Goal: Task Accomplishment & Management: Manage account settings

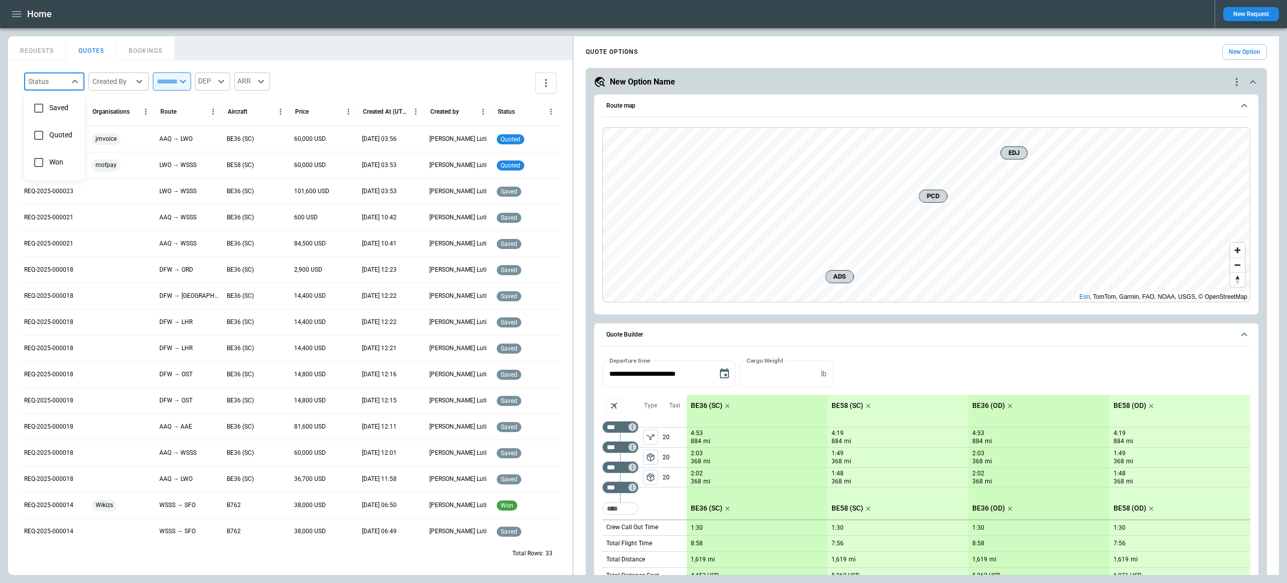
click at [1238, 81] on div at bounding box center [643, 291] width 1287 height 583
click at [1238, 81] on icon "quote-option-actions" at bounding box center [1237, 82] width 12 height 12
click at [1205, 142] on li "Delete Quote Option" at bounding box center [1198, 142] width 88 height 15
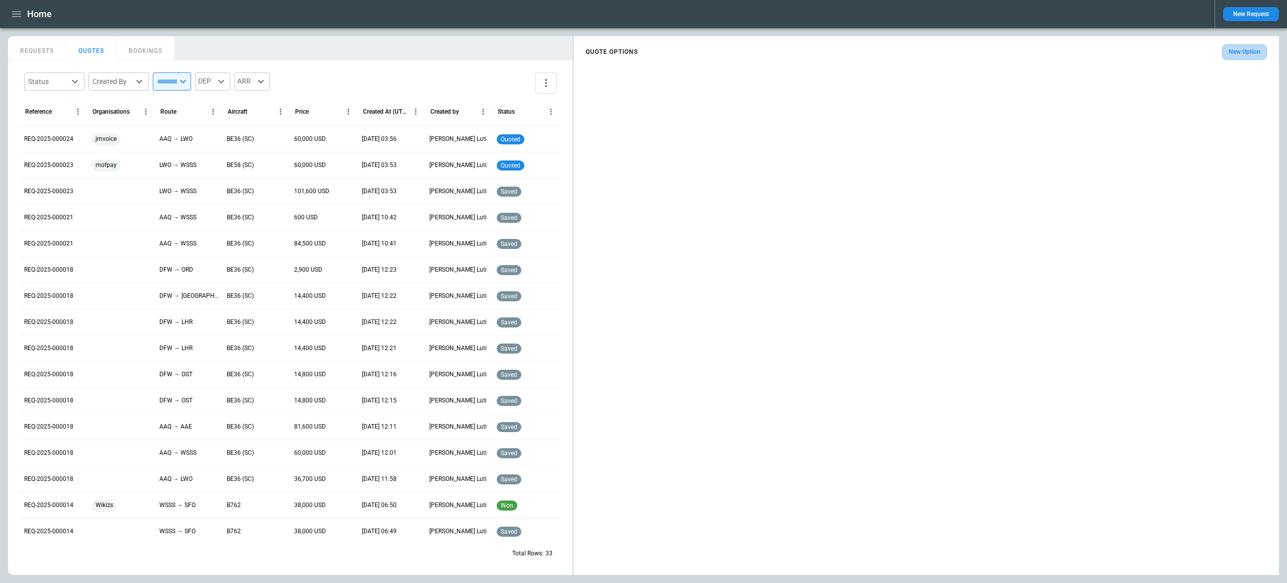
click at [1239, 54] on button "New Option" at bounding box center [1244, 52] width 45 height 16
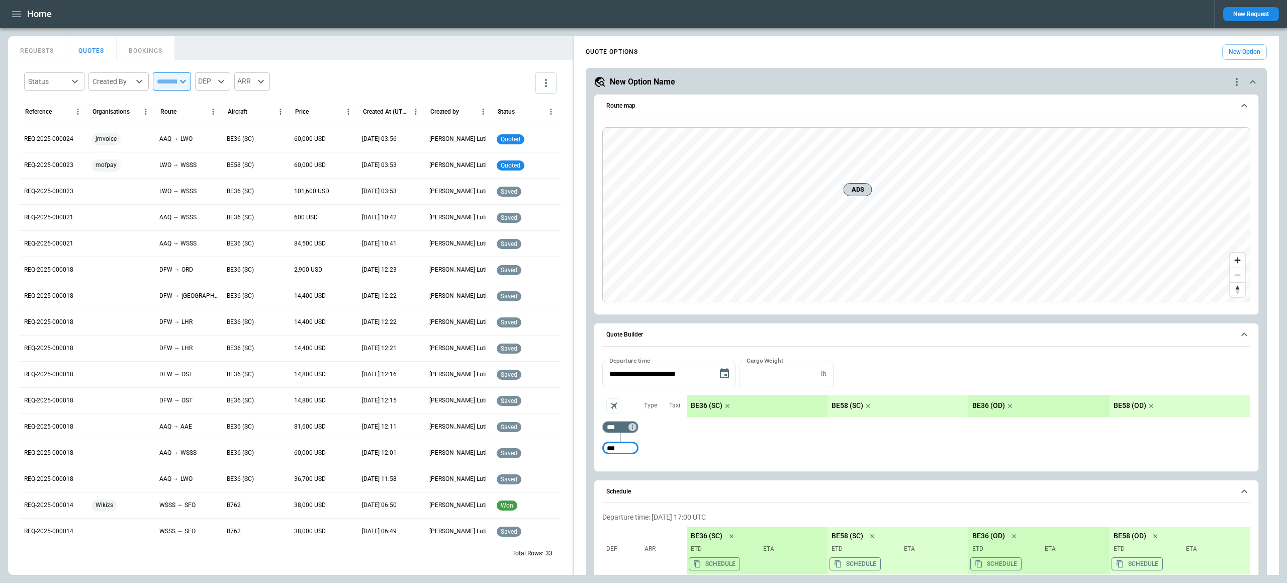
type input "***"
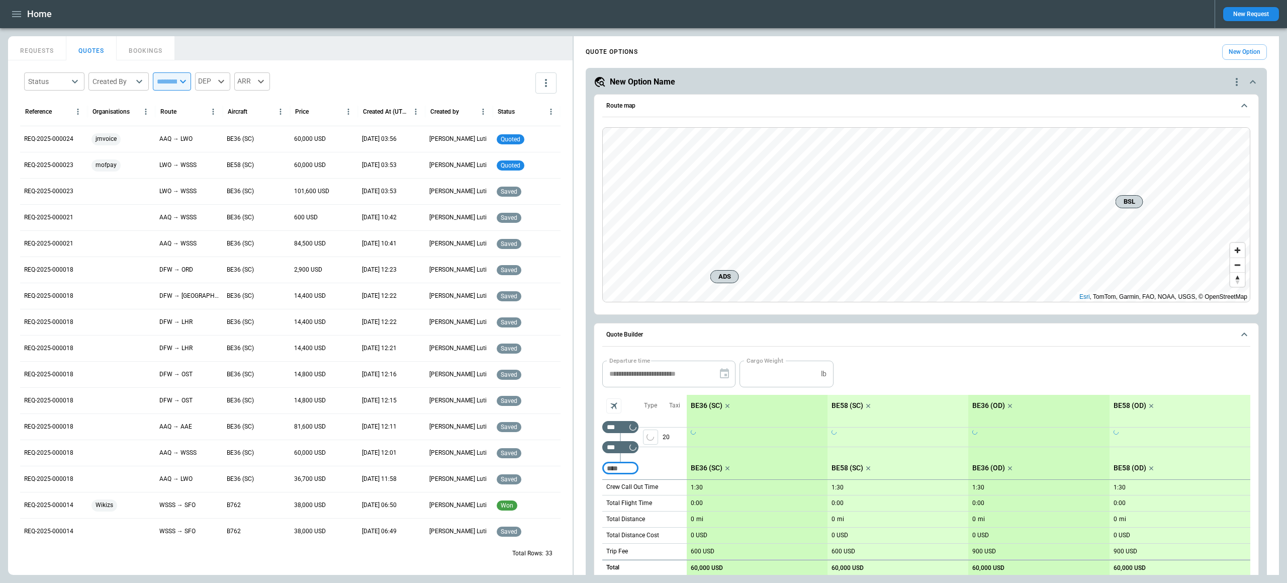
scroll to position [25, 0]
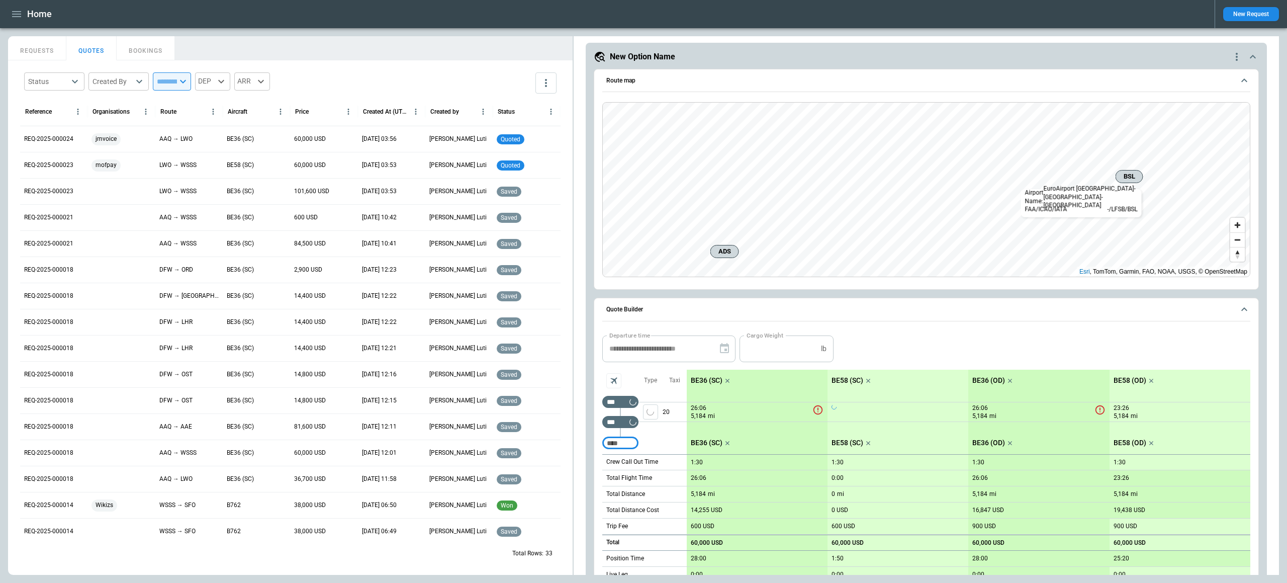
click at [1130, 177] on span "BSL" at bounding box center [1129, 176] width 19 height 10
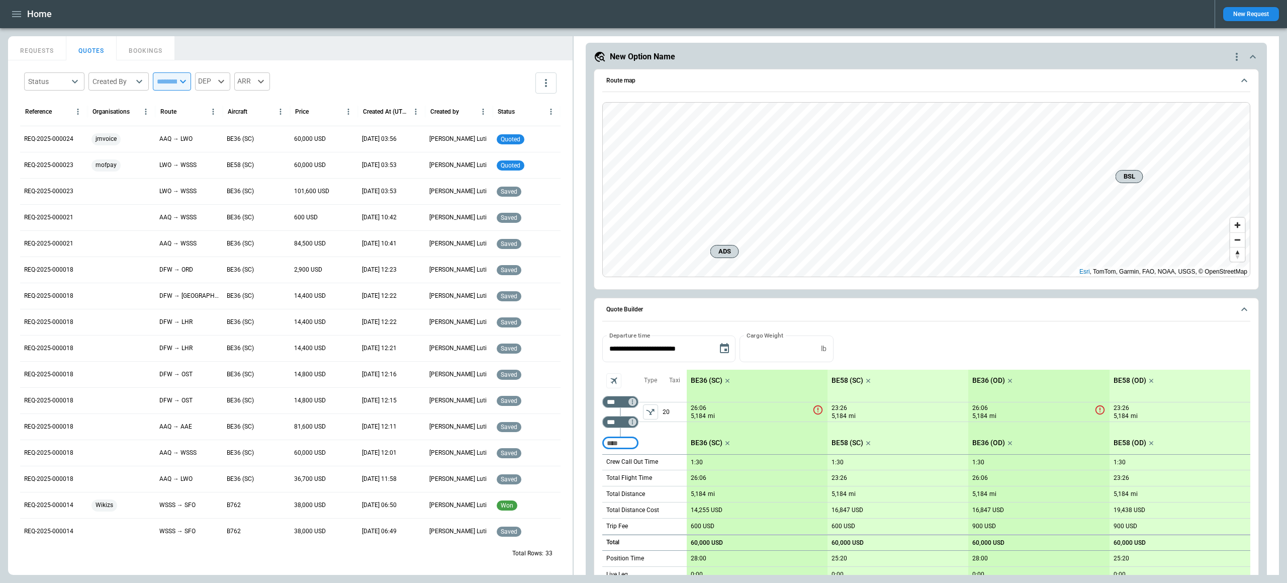
click at [18, 17] on icon "button" at bounding box center [17, 14] width 12 height 12
click at [46, 132] on li "Settings" at bounding box center [45, 135] width 75 height 17
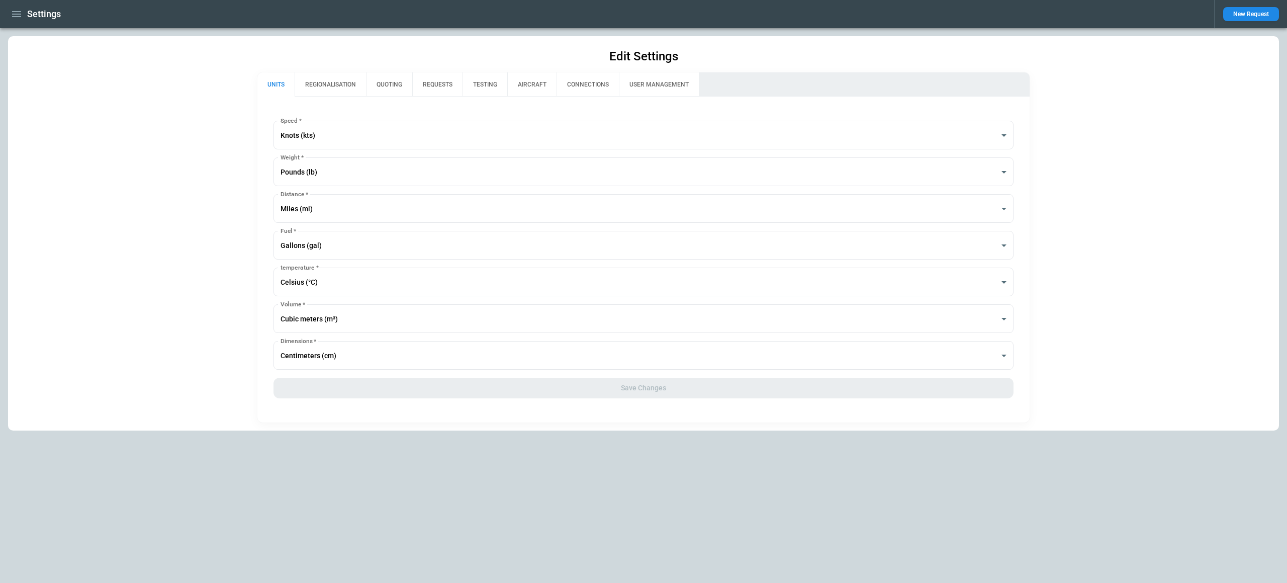
click at [521, 89] on button "AIRCRAFT" at bounding box center [531, 84] width 49 height 24
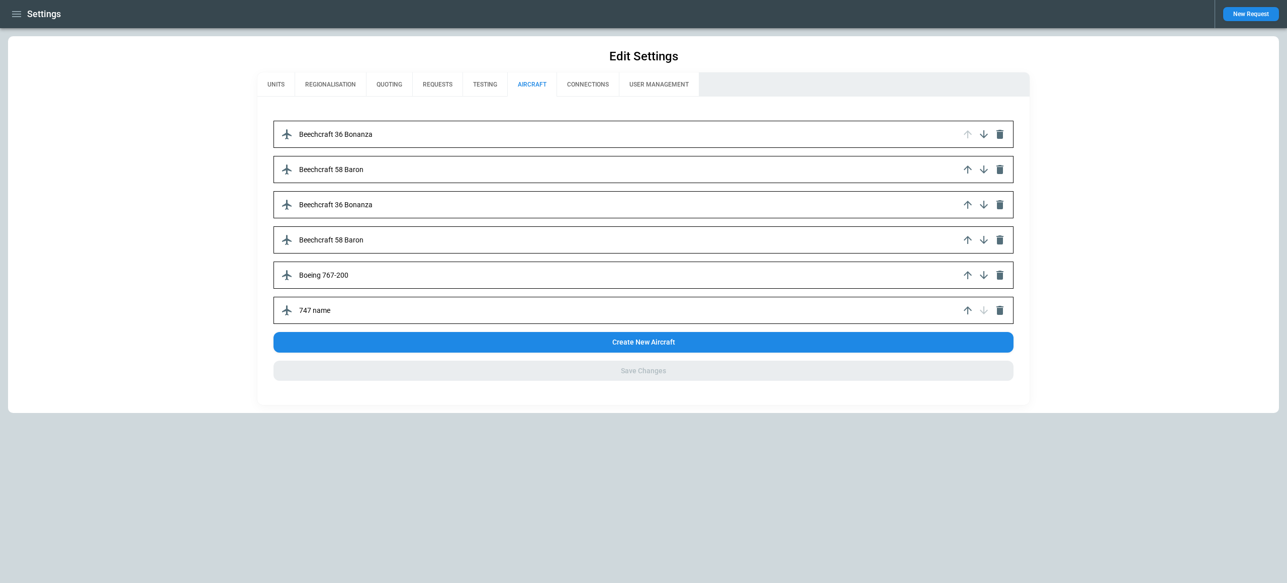
click at [539, 130] on div "Beechcraft 36 Bonanza" at bounding box center [643, 134] width 740 height 27
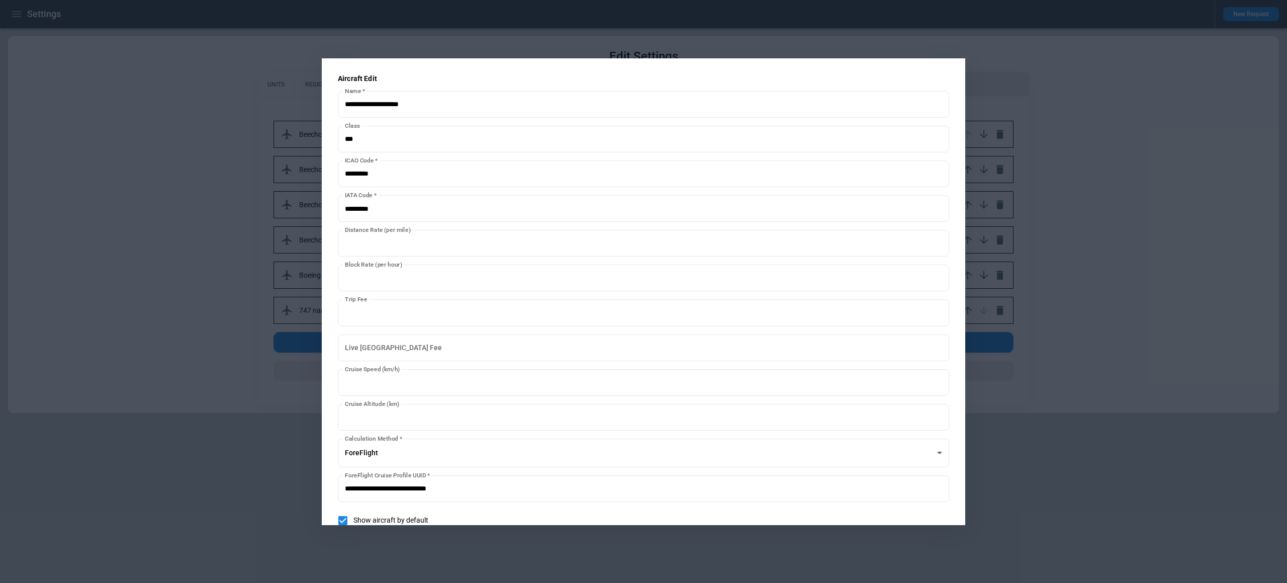
click at [232, 203] on div at bounding box center [643, 291] width 1287 height 583
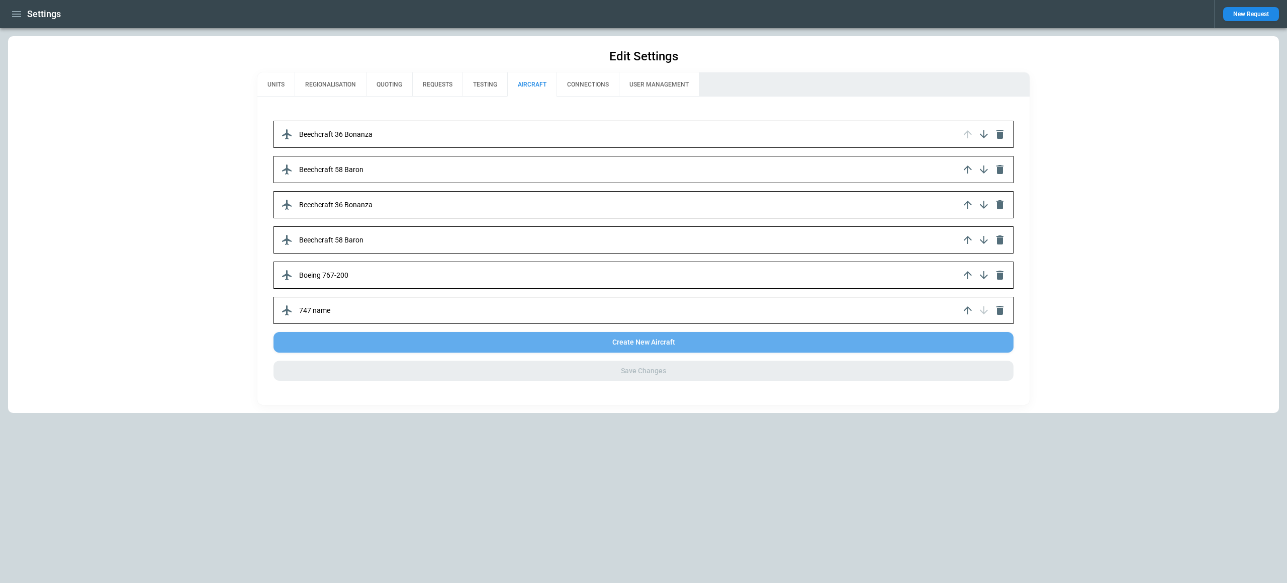
click at [474, 338] on button "Create New Aircraft" at bounding box center [643, 342] width 740 height 21
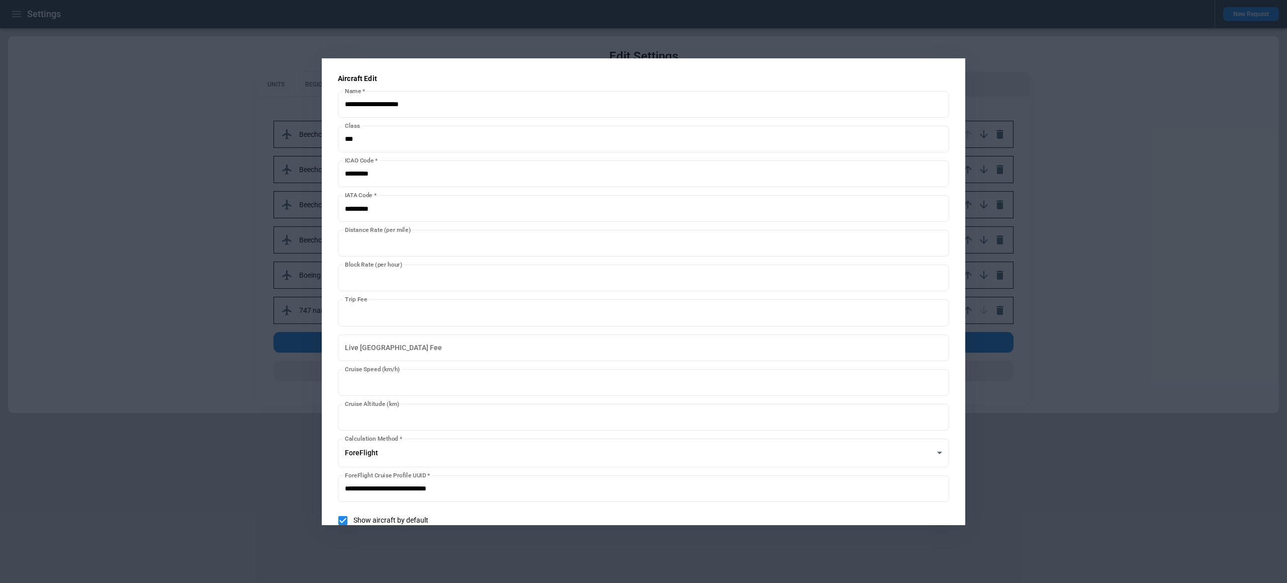
click at [250, 187] on div at bounding box center [643, 291] width 1287 height 583
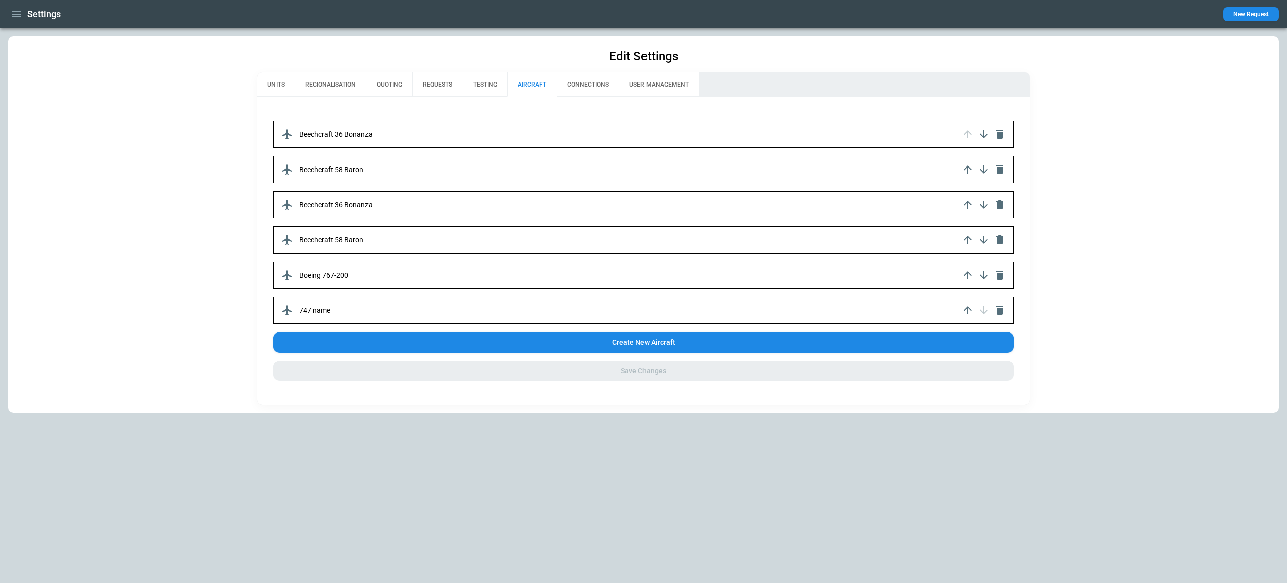
click at [403, 205] on div "Beechcraft 36 Bonanza" at bounding box center [643, 204] width 740 height 27
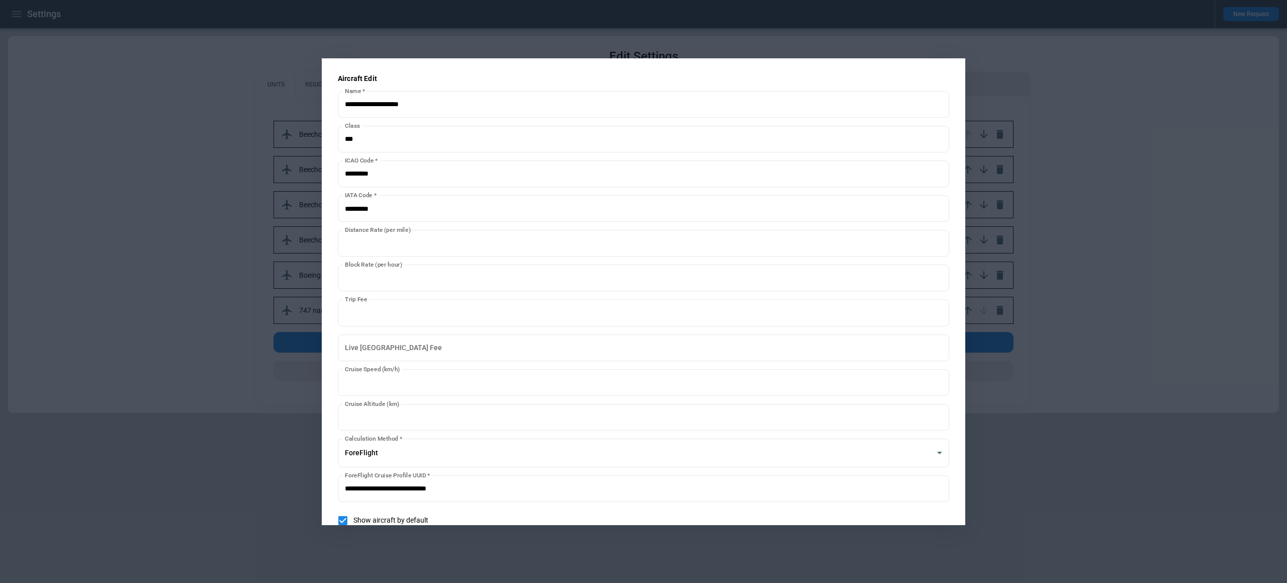
click at [1077, 144] on div at bounding box center [643, 291] width 1287 height 583
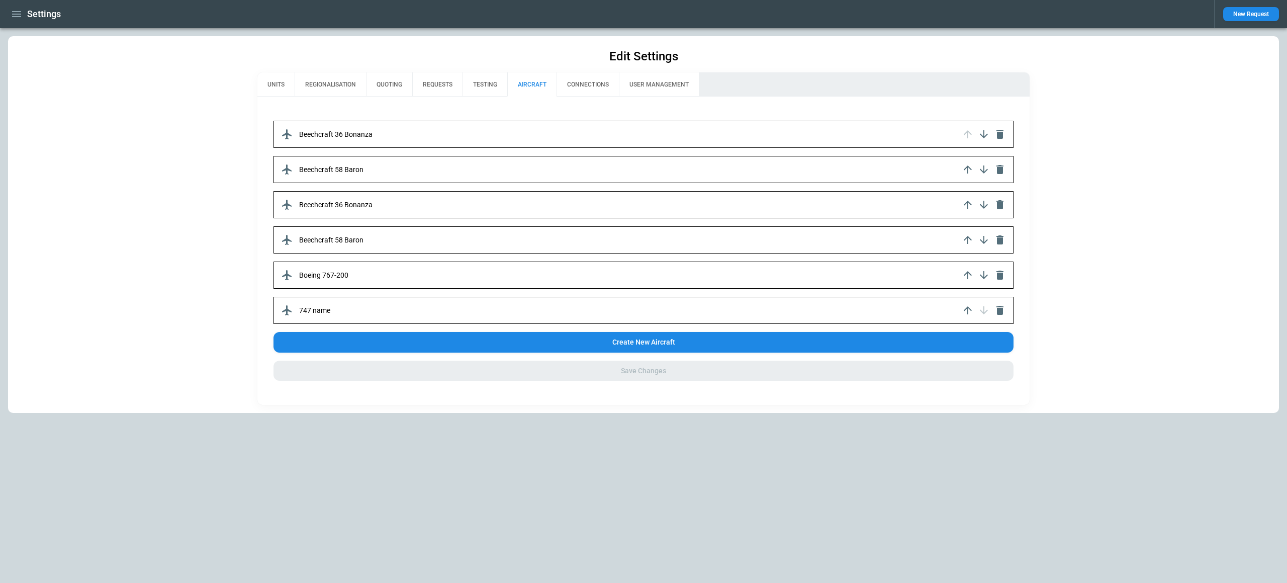
click at [637, 307] on div "747 name" at bounding box center [643, 310] width 740 height 27
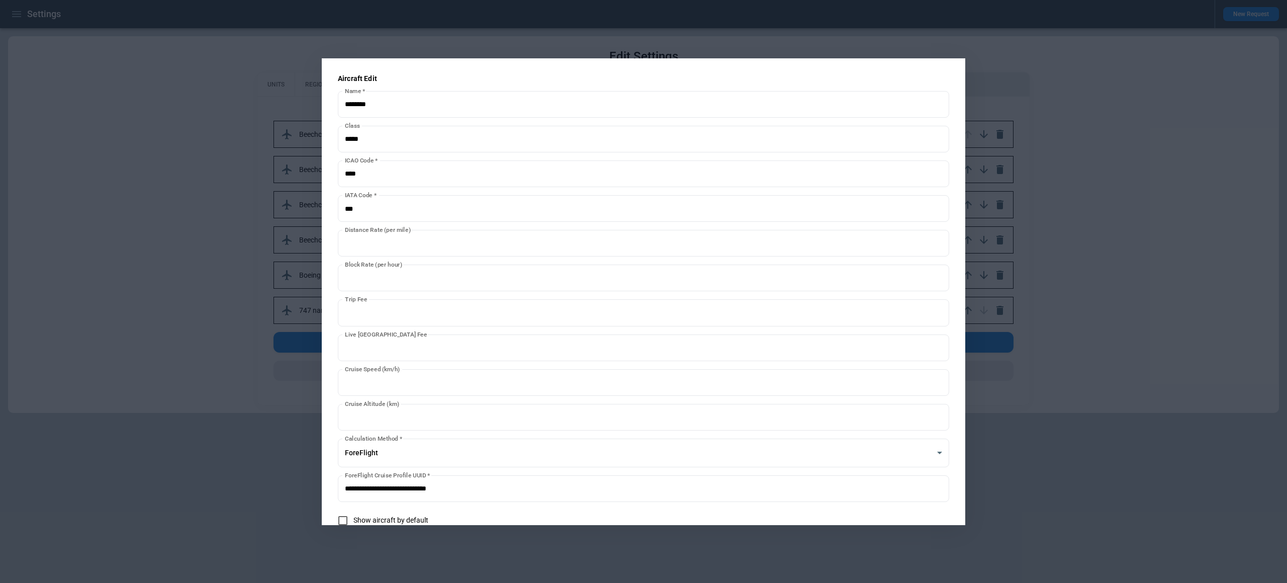
click at [1055, 188] on div at bounding box center [643, 291] width 1287 height 583
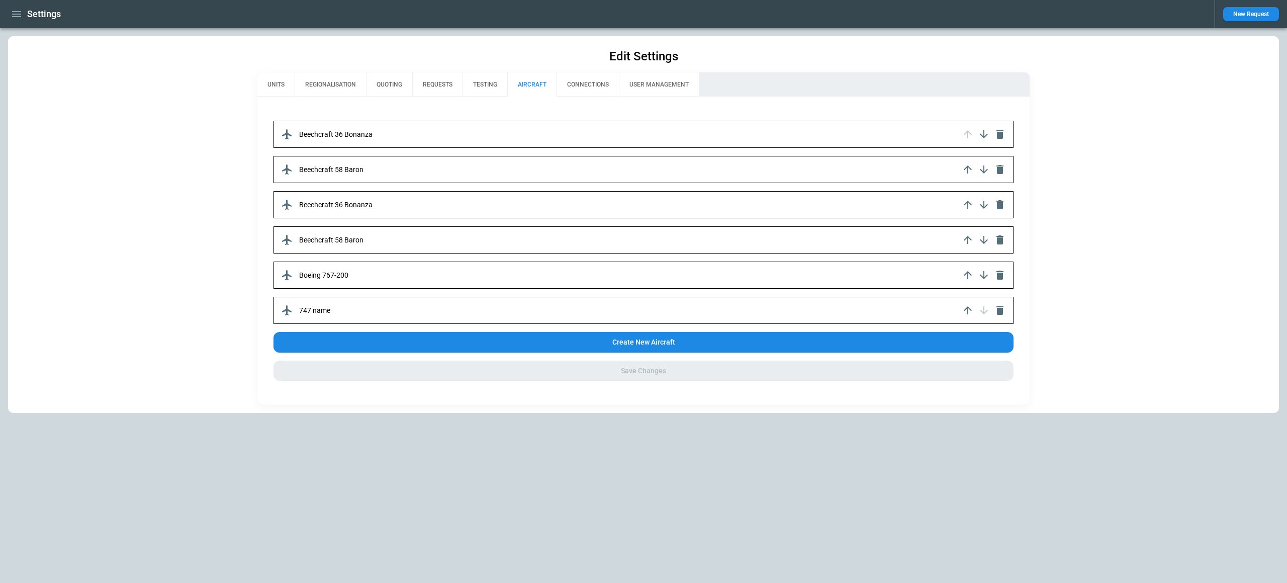
click at [594, 303] on div "747 name" at bounding box center [643, 310] width 740 height 27
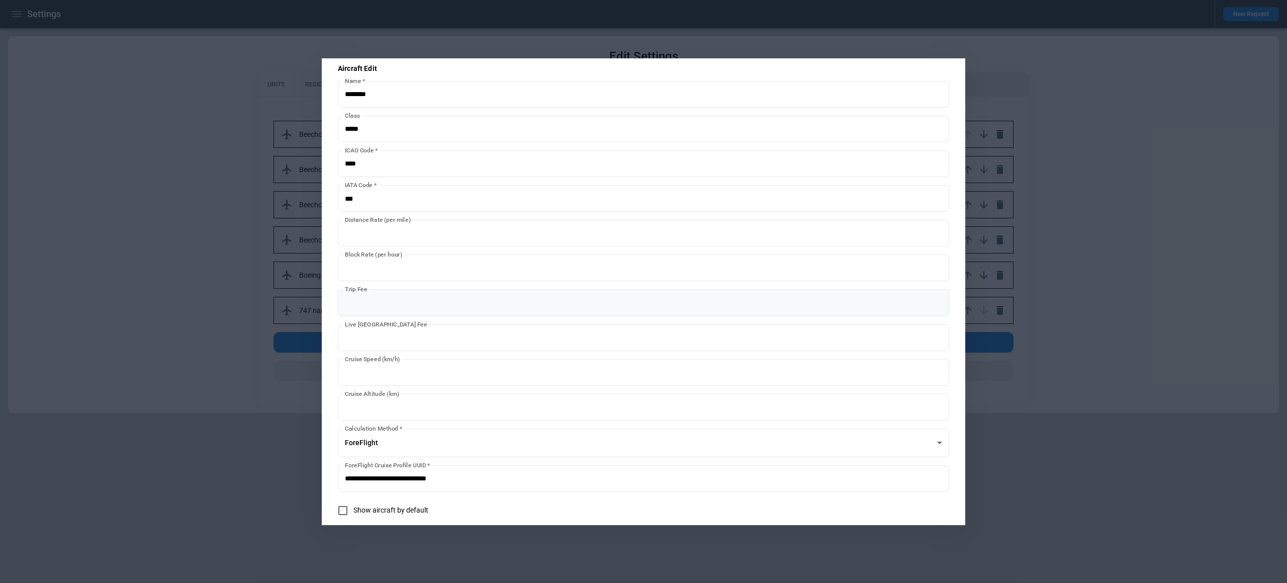
scroll to position [51, 0]
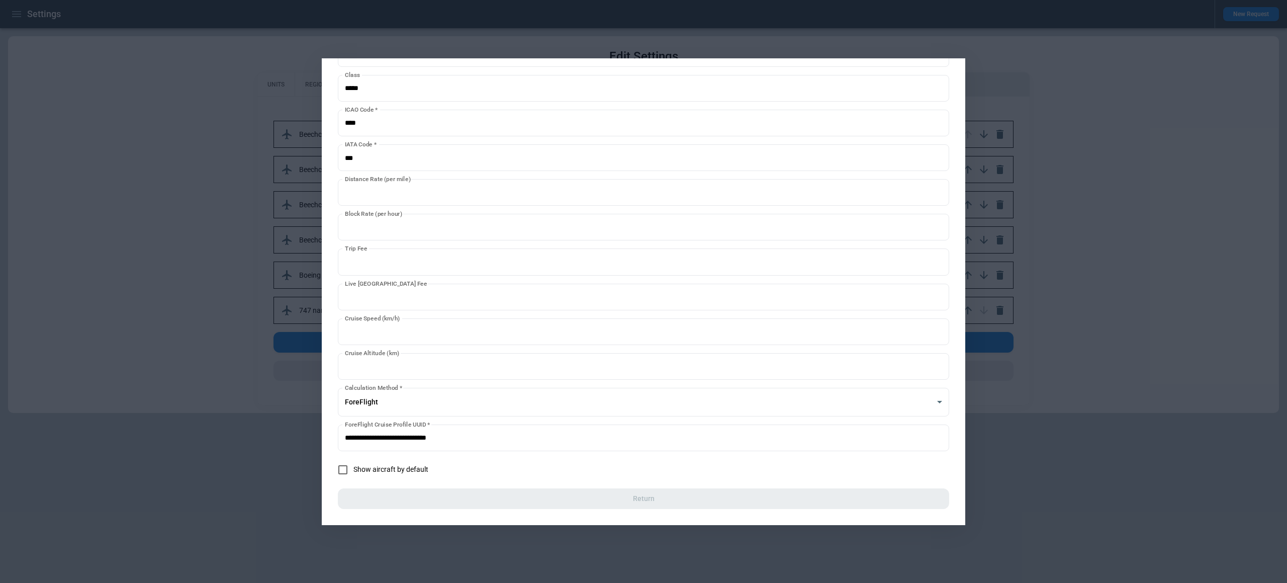
click at [265, 390] on div at bounding box center [643, 291] width 1287 height 583
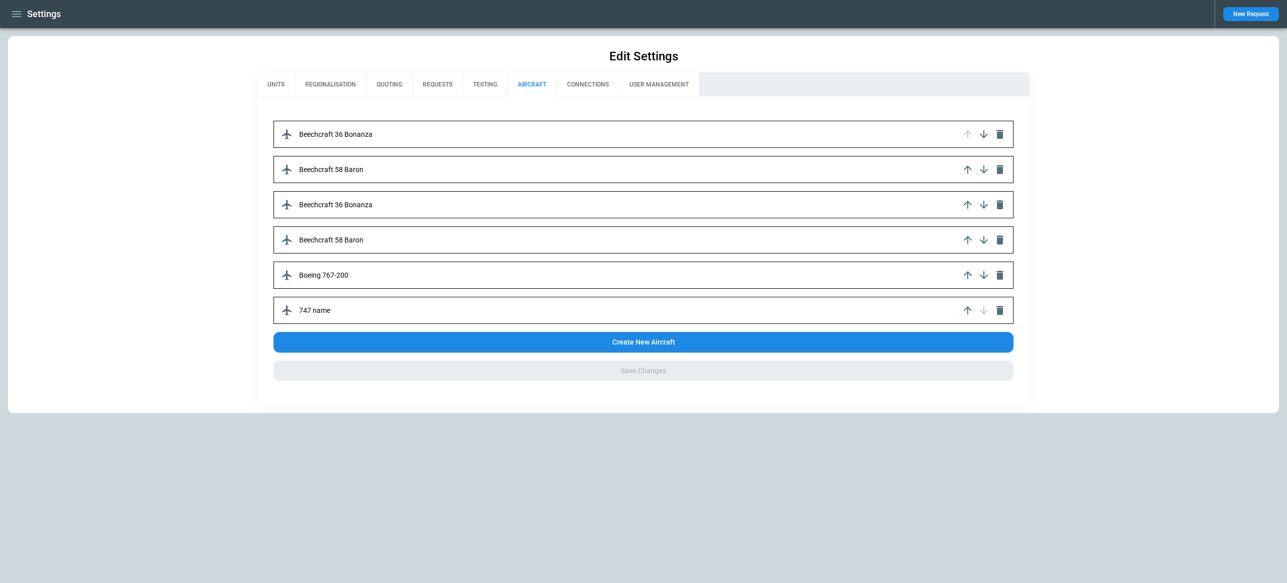
click at [288, 309] on icon "button" at bounding box center [287, 310] width 10 height 10
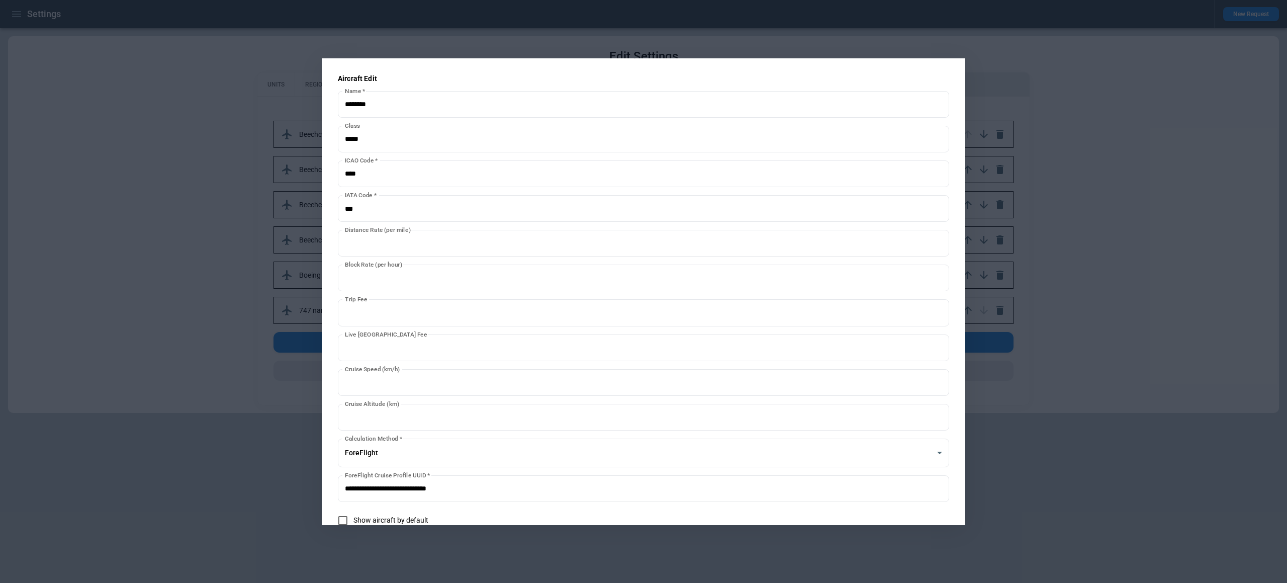
click at [212, 293] on div at bounding box center [643, 291] width 1287 height 583
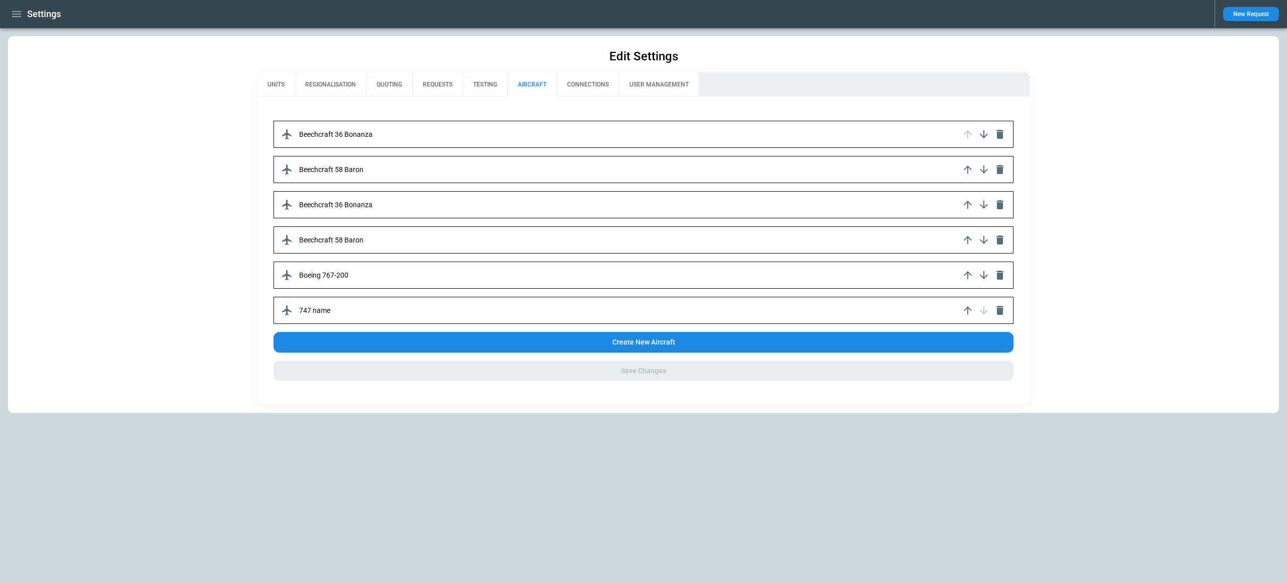
click at [380, 334] on button "Create New Aircraft" at bounding box center [643, 342] width 740 height 21
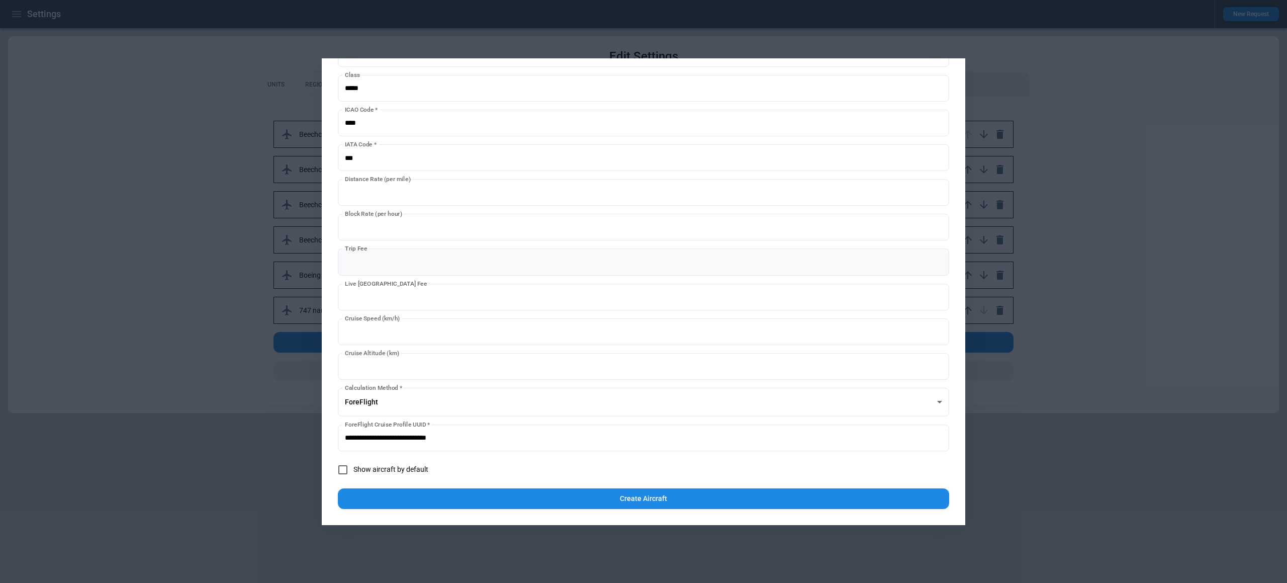
scroll to position [0, 0]
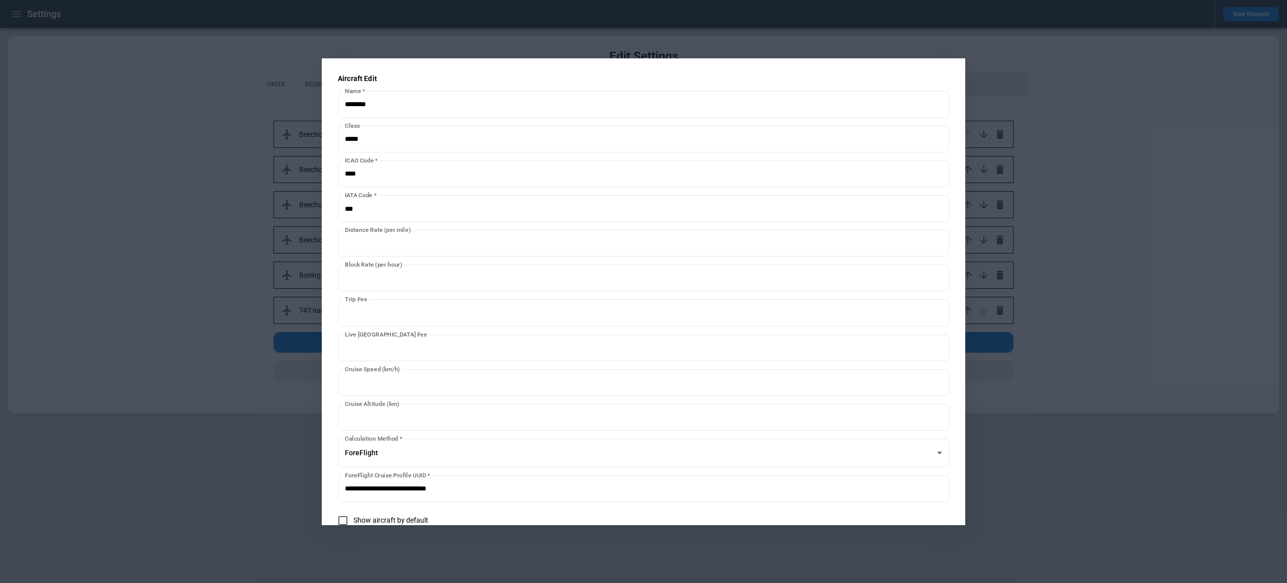
click at [161, 314] on div at bounding box center [643, 291] width 1287 height 583
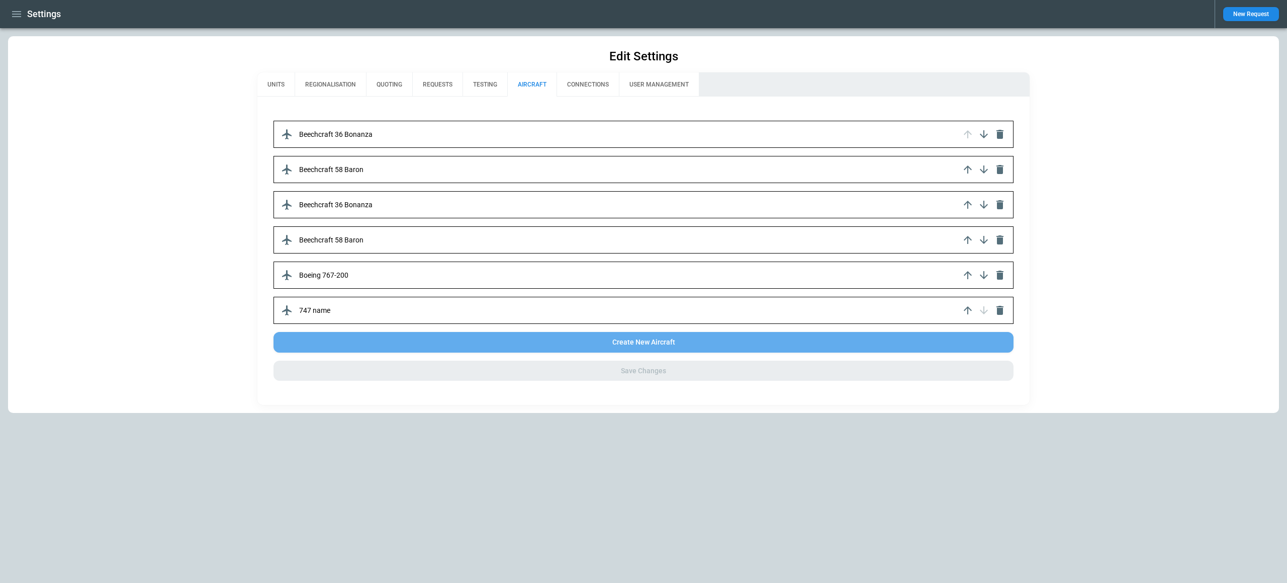
click at [442, 340] on button "Create New Aircraft" at bounding box center [643, 342] width 740 height 21
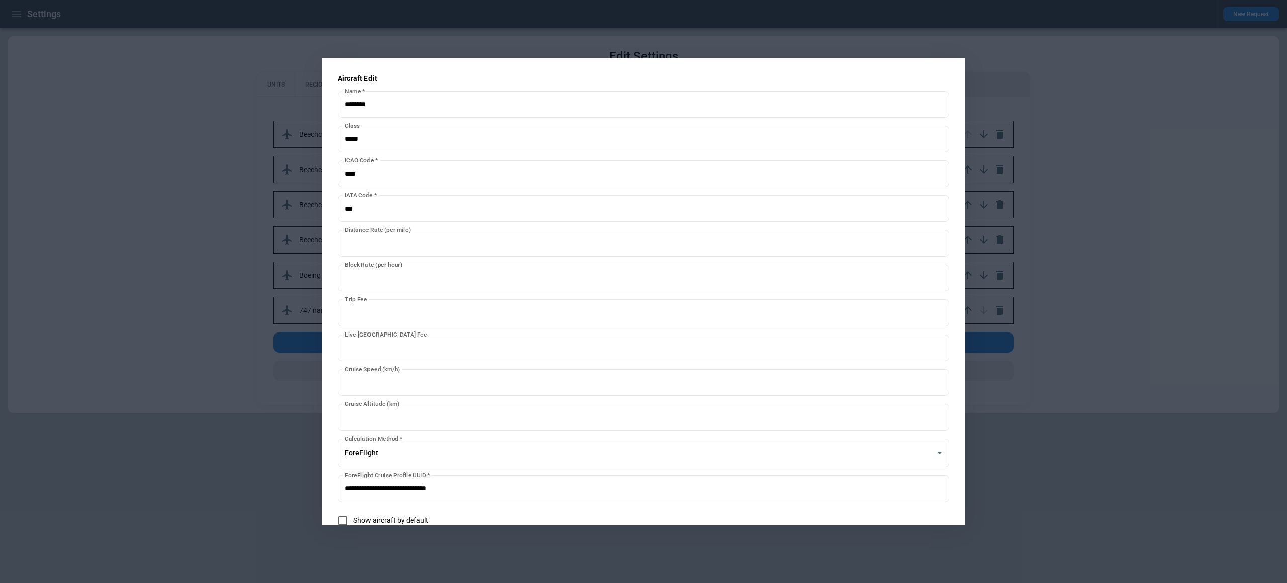
click at [219, 374] on div at bounding box center [643, 291] width 1287 height 583
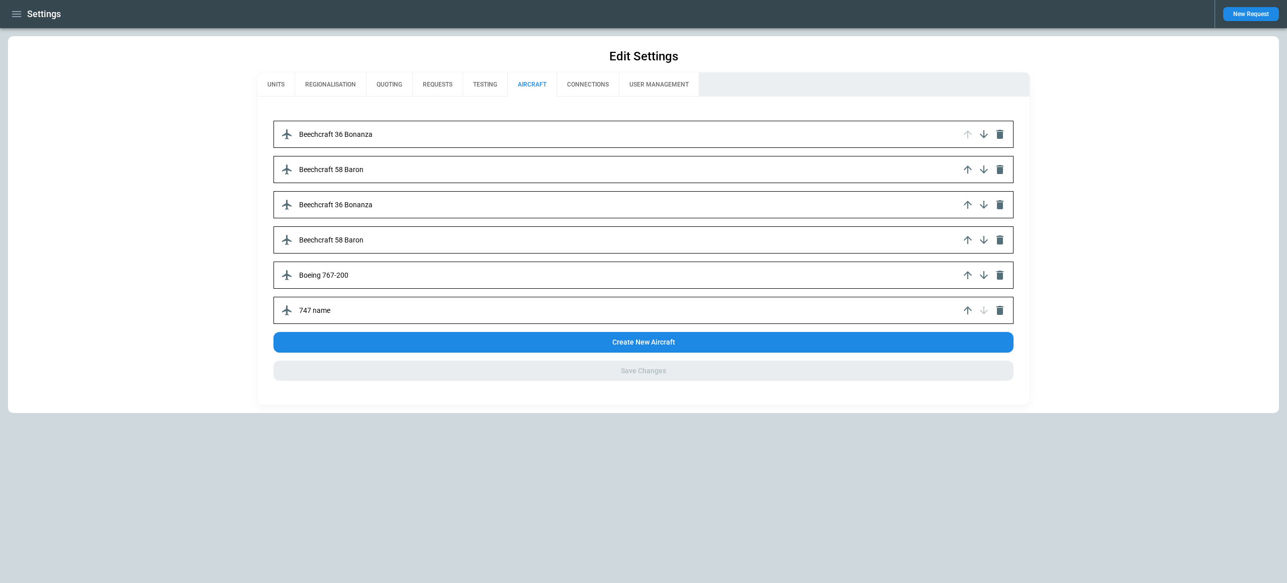
click at [546, 293] on div "Beechcraft 36 Bonanza Beechcraft 58 Baron Beechcraft 36 Bonanza Beechcraft 58 B…" at bounding box center [643, 251] width 740 height 260
click at [546, 300] on div "747 name" at bounding box center [643, 310] width 740 height 27
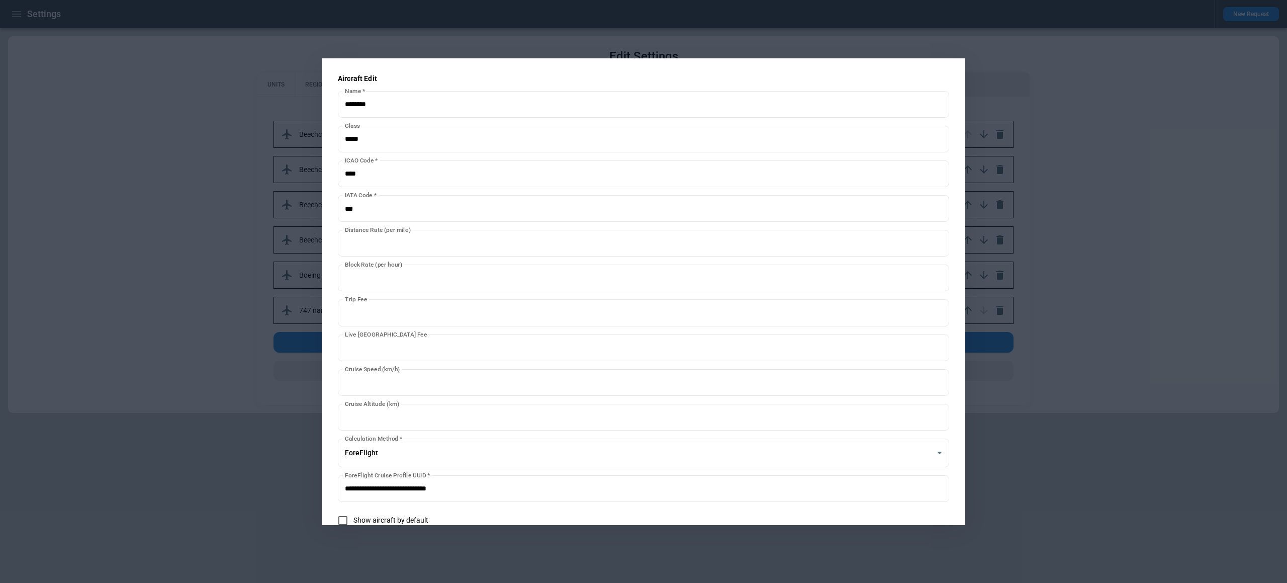
click at [992, 433] on div at bounding box center [643, 291] width 1287 height 583
